Goal: Task Accomplishment & Management: Manage account settings

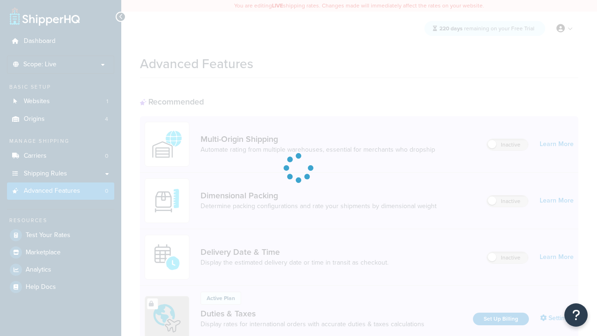
scroll to position [415, 0]
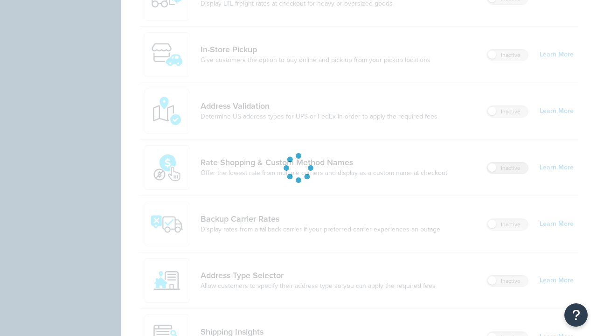
click at [508, 168] on label "Inactive" at bounding box center [507, 167] width 41 height 11
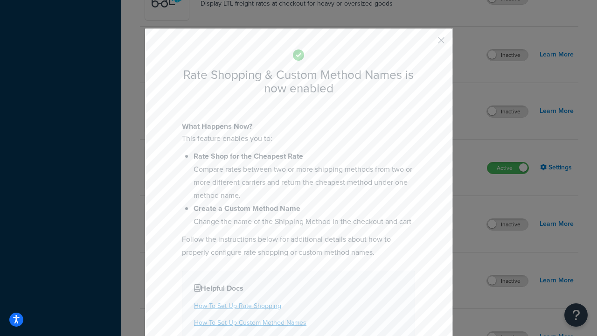
click at [427, 42] on button "button" at bounding box center [427, 43] width 2 height 2
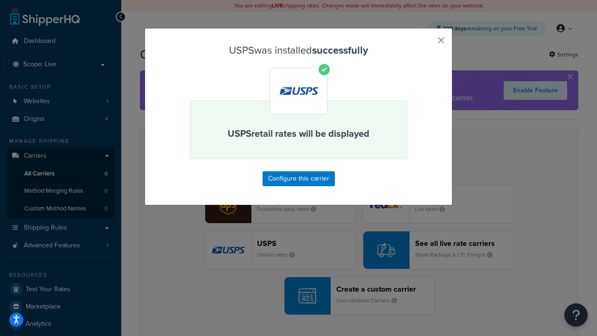
click at [427, 43] on button "button" at bounding box center [427, 43] width 2 height 2
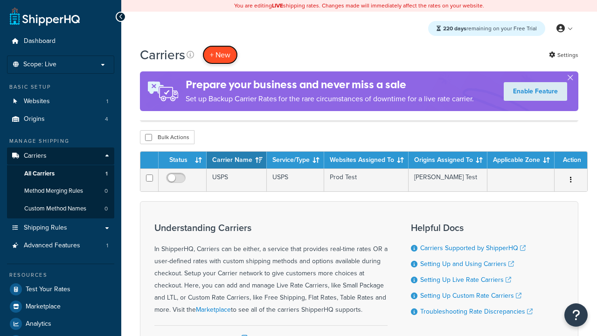
click at [220, 45] on button "+ New" at bounding box center [219, 54] width 35 height 19
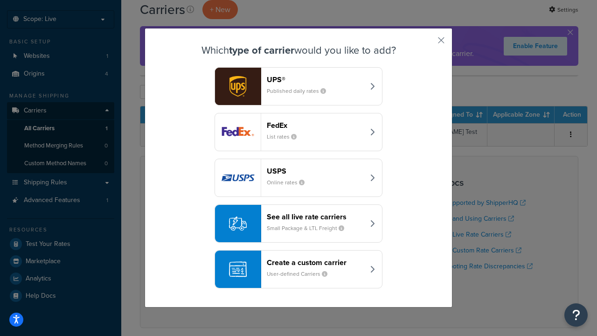
click at [299, 223] on div "See all live rate carriers Small Package & LTL Freight" at bounding box center [316, 223] width 98 height 22
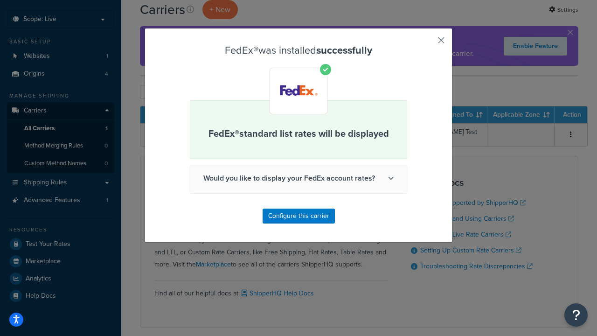
click at [427, 43] on button "button" at bounding box center [427, 43] width 2 height 2
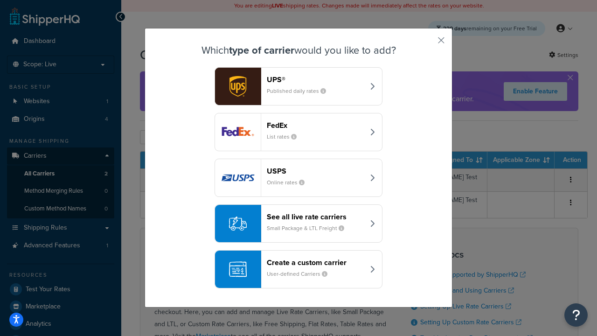
click at [299, 223] on div "See all live rate carriers Small Package & LTL Freight" at bounding box center [316, 223] width 98 height 22
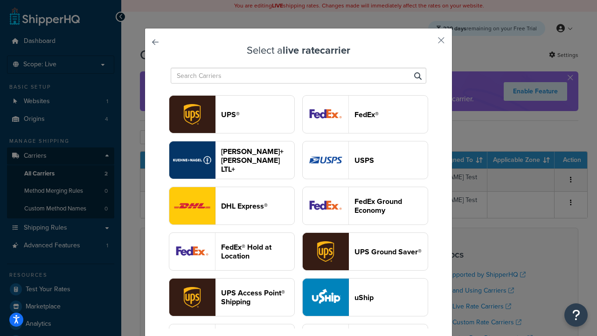
click at [258, 114] on header "UPS®" at bounding box center [257, 114] width 73 height 9
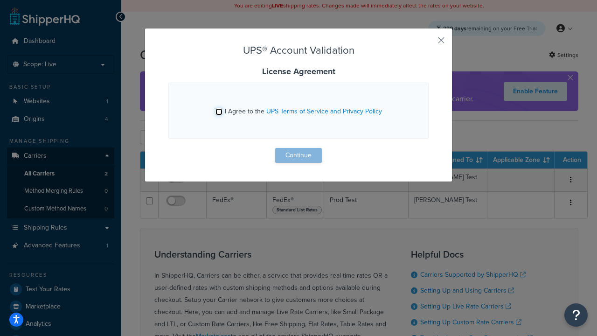
click at [219, 111] on input "I Agree to the UPS Terms of Service and Privacy Policy" at bounding box center [219, 111] width 7 height 7
checkbox input "true"
click at [299, 155] on button "Continue" at bounding box center [298, 155] width 47 height 15
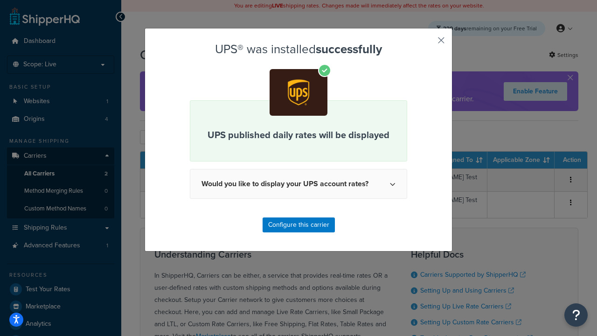
click at [427, 43] on button "button" at bounding box center [427, 43] width 2 height 2
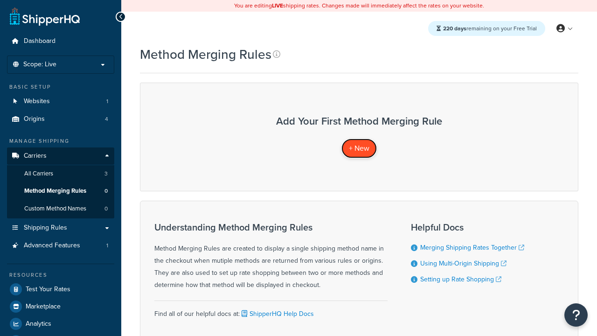
click at [359, 148] on span "+ New" at bounding box center [359, 148] width 21 height 11
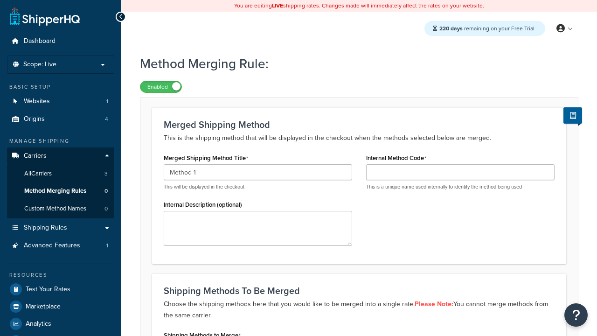
type input "Method 1"
type input "001"
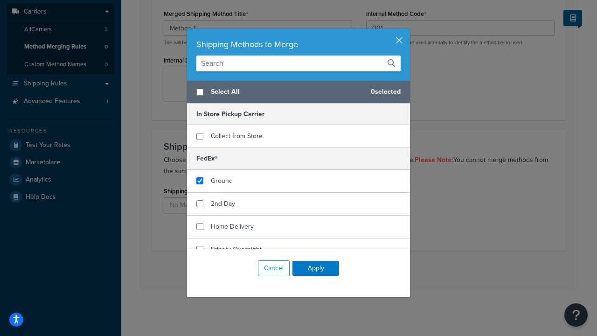
click at [222, 181] on span "Ground" at bounding box center [222, 181] width 22 height 10
checkbox input "true"
click at [316, 268] on button "Apply" at bounding box center [316, 268] width 47 height 15
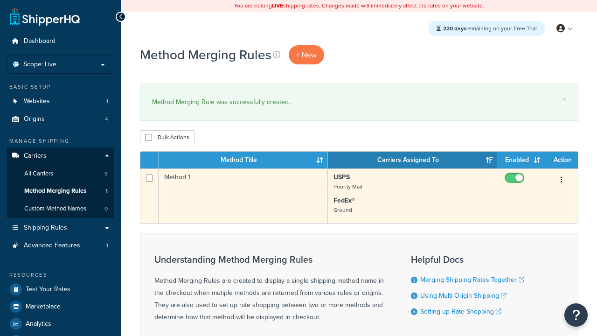
click at [562, 181] on icon "button" at bounding box center [562, 179] width 2 height 7
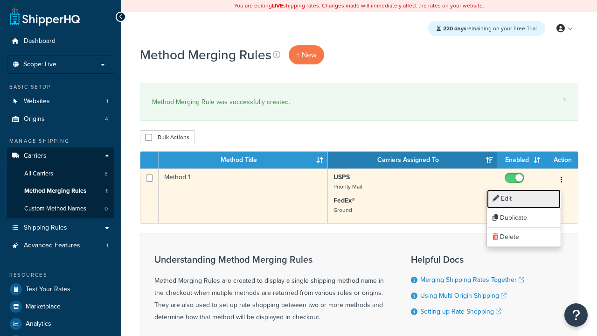
click at [524, 199] on link "Edit" at bounding box center [524, 198] width 74 height 19
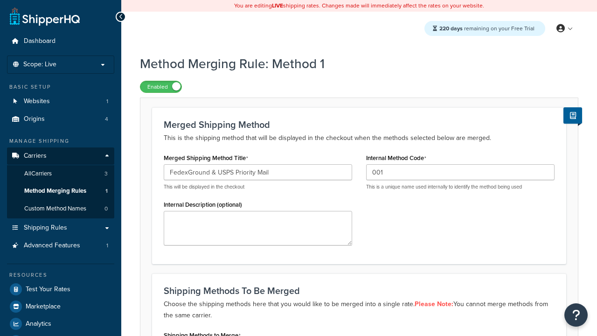
type input "FedexGround & USPS Priority Mail"
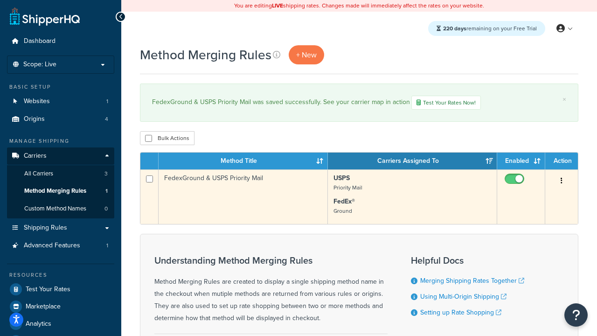
click at [562, 182] on icon "button" at bounding box center [562, 180] width 2 height 7
click at [0, 0] on link "Duplicate" at bounding box center [0, 0] width 0 height 0
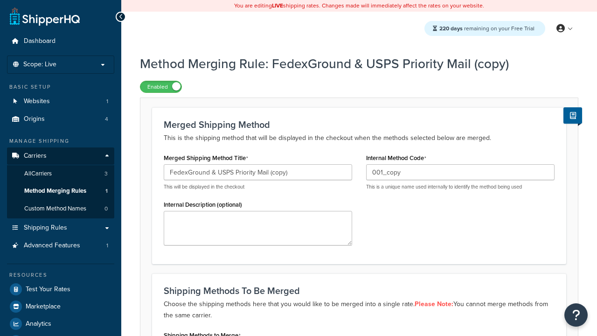
scroll to position [145, 0]
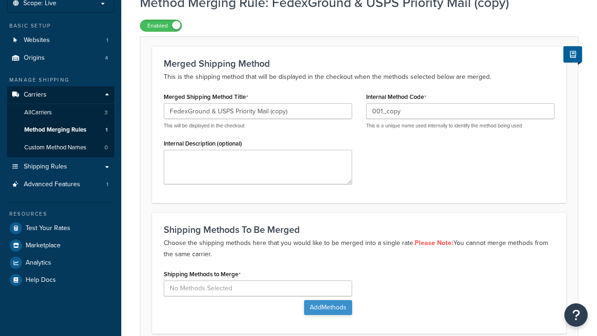
click at [327, 300] on button "Add Methods" at bounding box center [328, 307] width 48 height 15
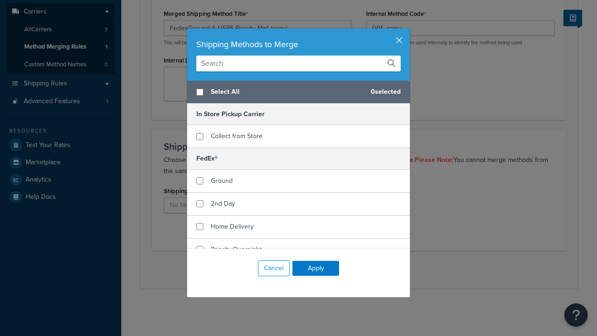
scroll to position [0, 0]
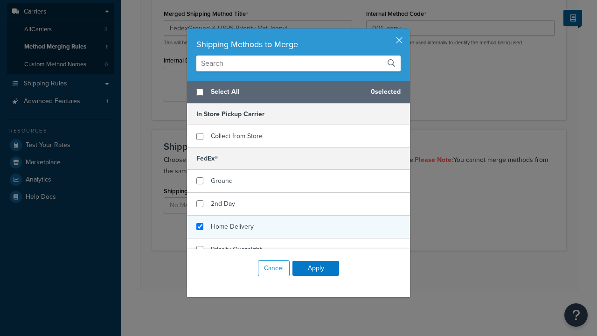
click at [232, 226] on span "Home Delivery" at bounding box center [232, 227] width 43 height 10
checkbox input "true"
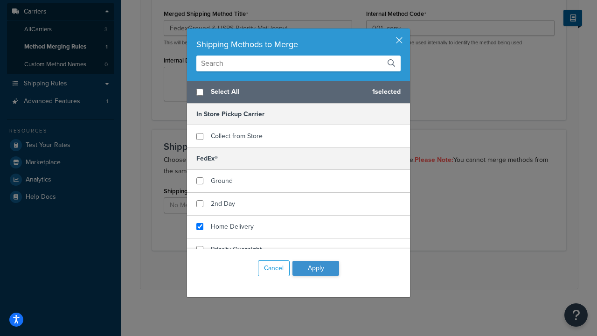
checkbox input "true"
click at [316, 268] on button "Apply" at bounding box center [316, 268] width 47 height 15
click at [354, 270] on button "Save" at bounding box center [353, 269] width 25 height 15
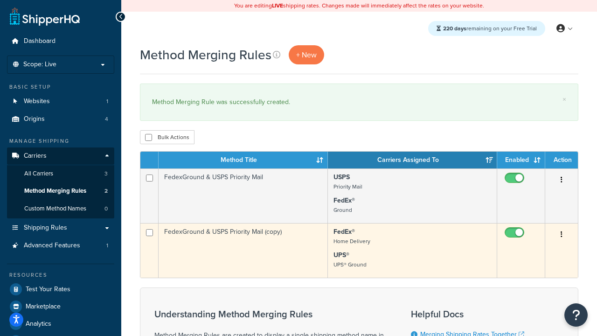
click at [562, 235] on icon "button" at bounding box center [562, 234] width 2 height 7
click at [0, 0] on link "Delete" at bounding box center [0, 0] width 0 height 0
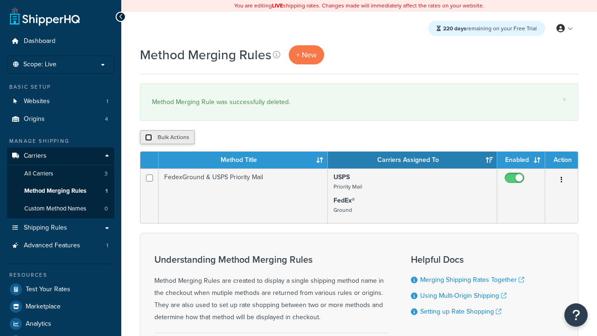
click at [148, 138] on input "checkbox" at bounding box center [148, 137] width 7 height 7
checkbox input "true"
click at [0, 0] on button "Delete" at bounding box center [0, 0] width 0 height 0
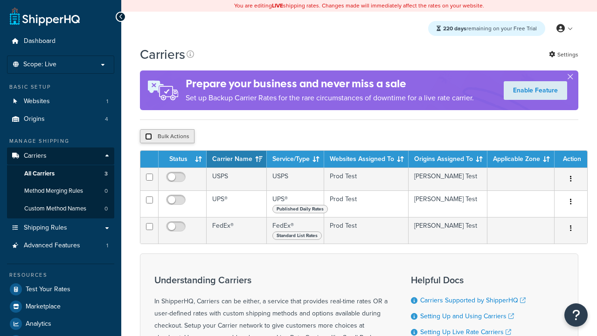
click at [148, 138] on input "checkbox" at bounding box center [148, 136] width 7 height 7
checkbox input "true"
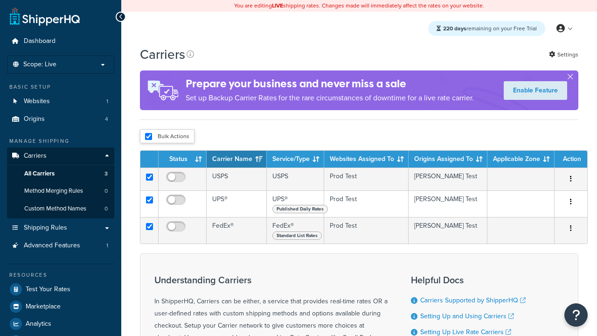
click at [0, 0] on button "Delete" at bounding box center [0, 0] width 0 height 0
